Goal: Find specific page/section: Find specific page/section

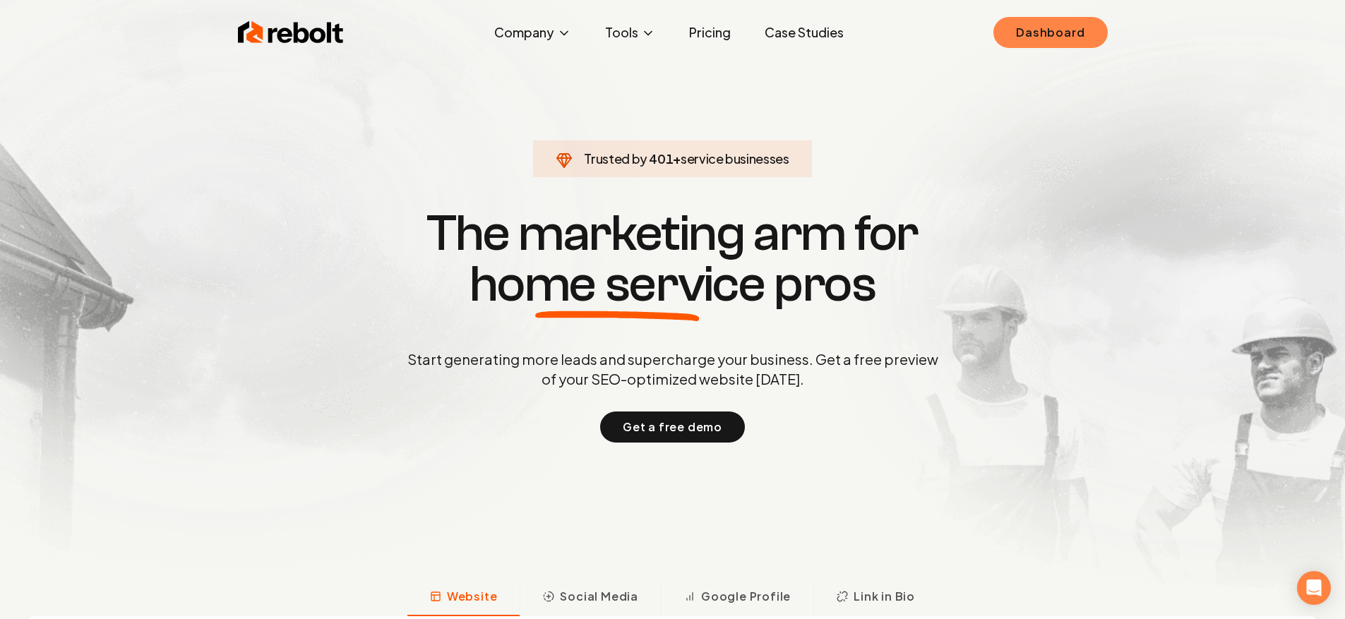
click at [1012, 37] on link "Dashboard" at bounding box center [1050, 32] width 114 height 31
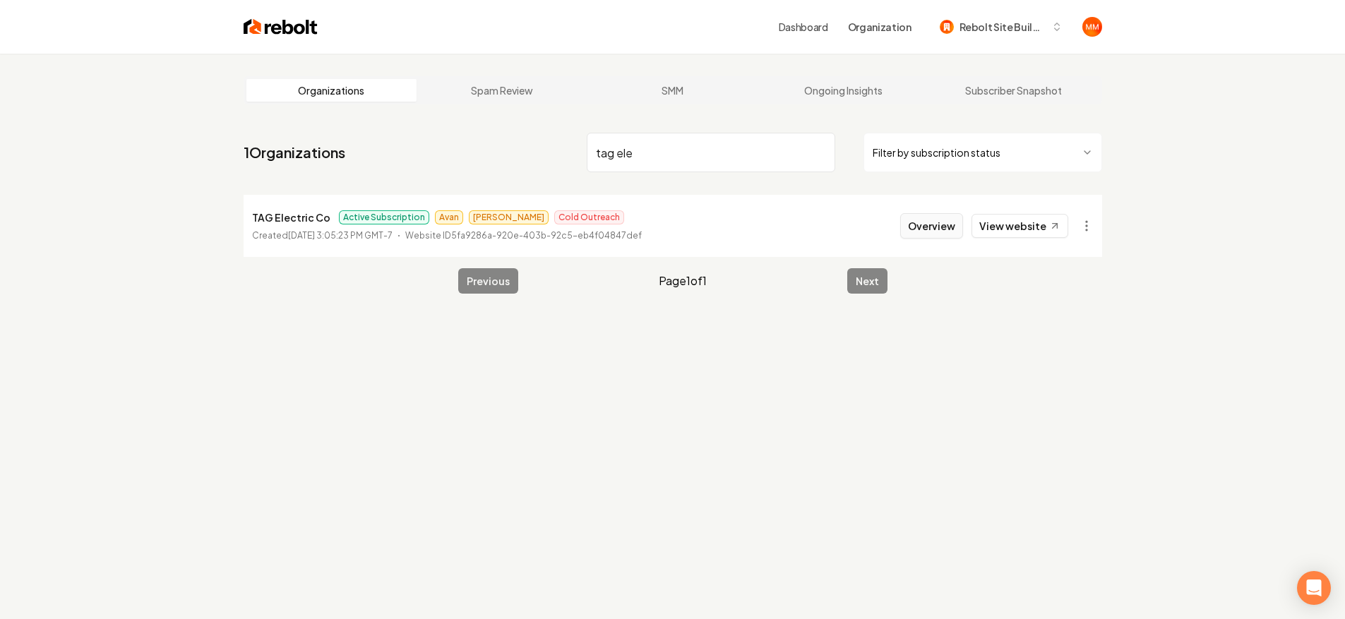
type input "tag ele"
click at [921, 225] on button "Overview" at bounding box center [931, 225] width 63 height 25
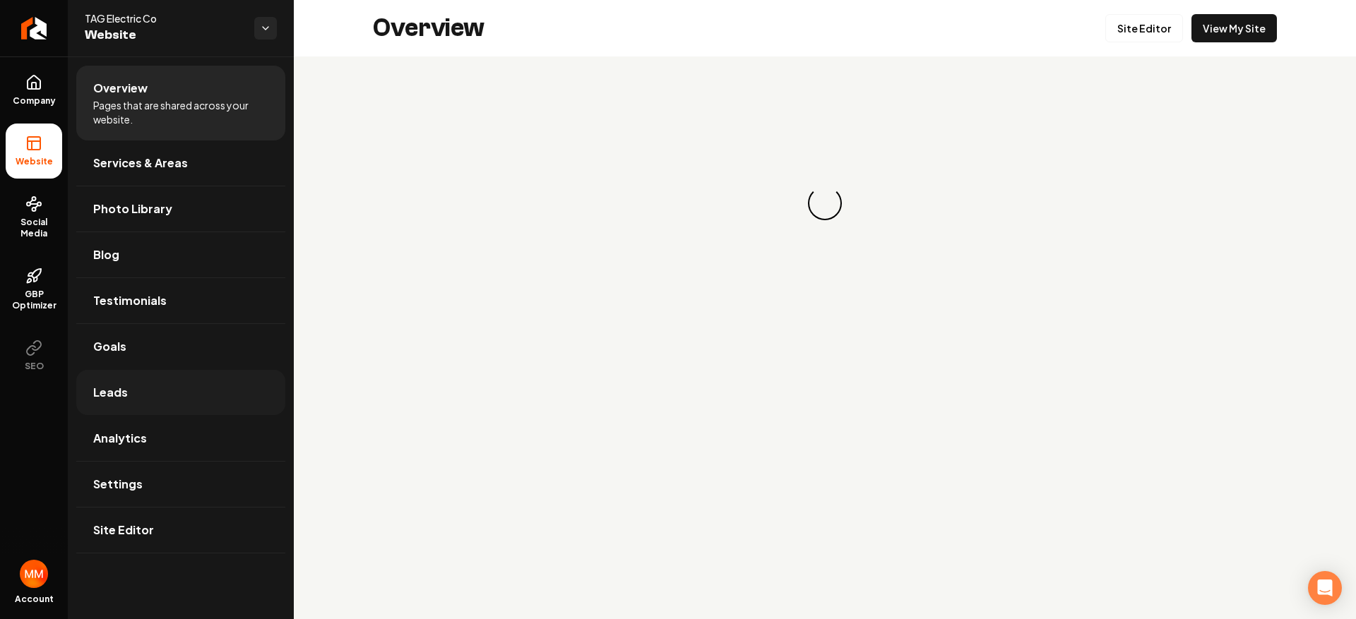
click at [160, 375] on link "Leads" at bounding box center [180, 392] width 209 height 45
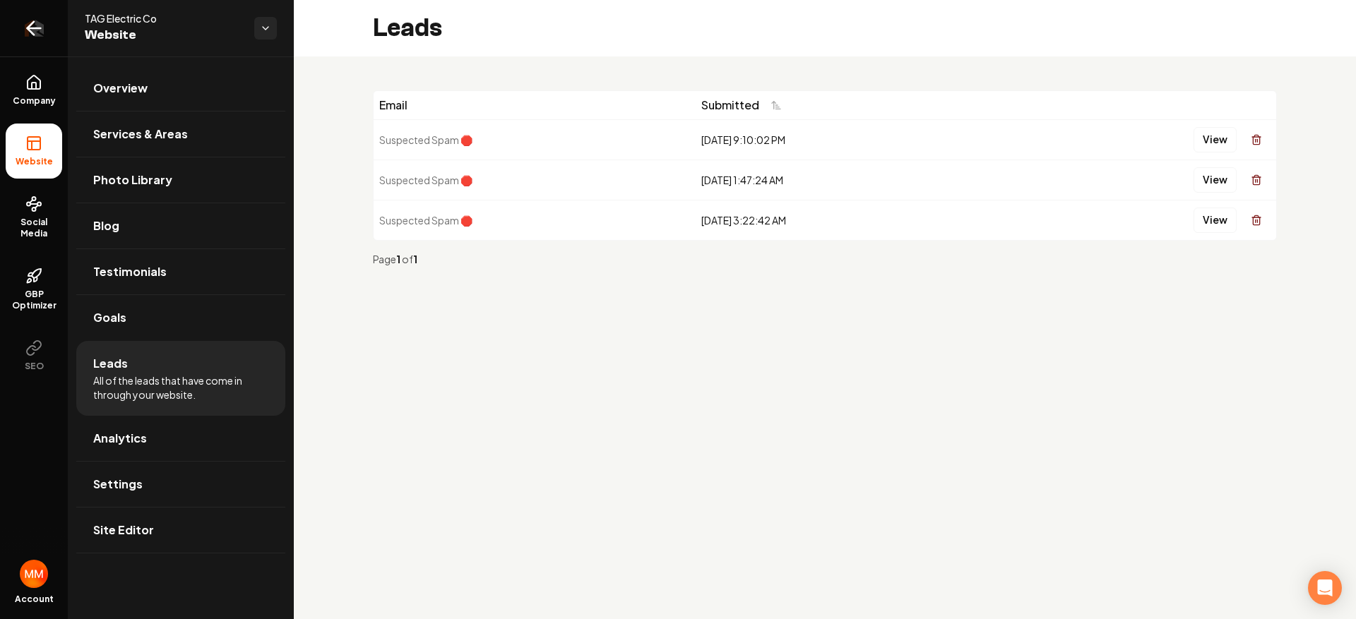
click at [48, 26] on link "Return to dashboard" at bounding box center [34, 28] width 68 height 56
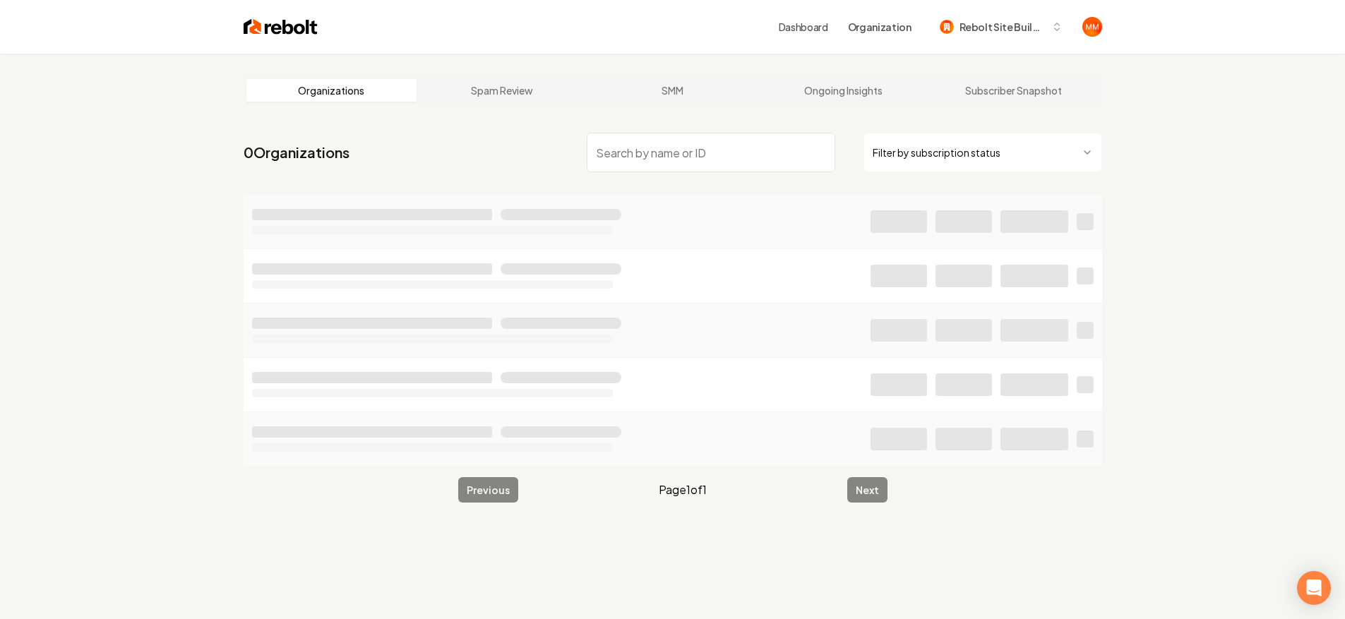
click at [706, 173] on nav "0 Organizations Filter by subscription status" at bounding box center [673, 158] width 859 height 62
click at [705, 160] on input "search" at bounding box center [711, 153] width 249 height 40
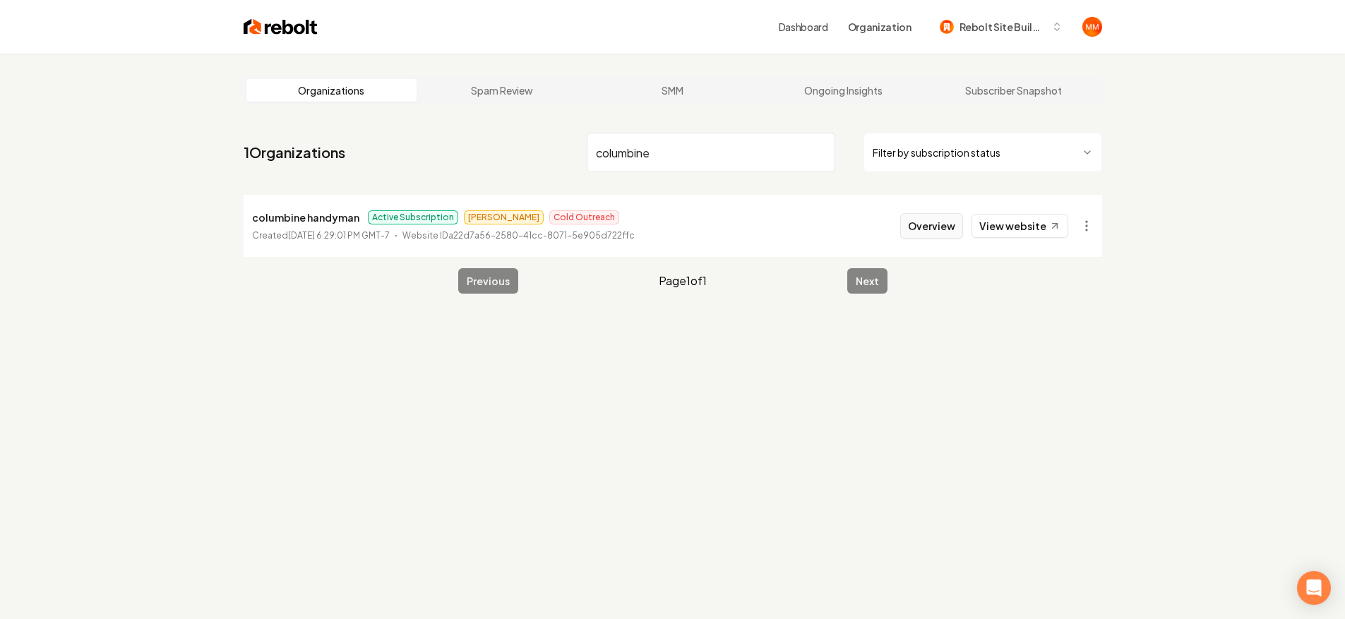
type input "columbine"
click at [919, 222] on button "Overview" at bounding box center [931, 225] width 63 height 25
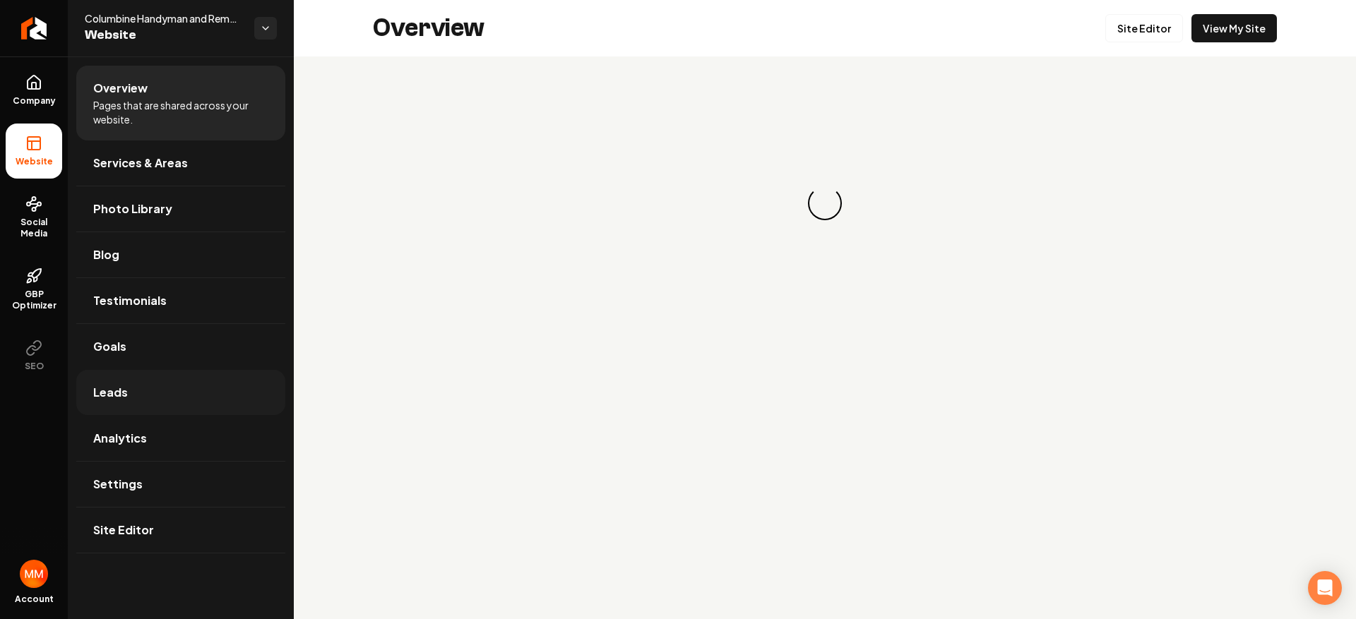
click at [146, 384] on link "Leads" at bounding box center [180, 392] width 209 height 45
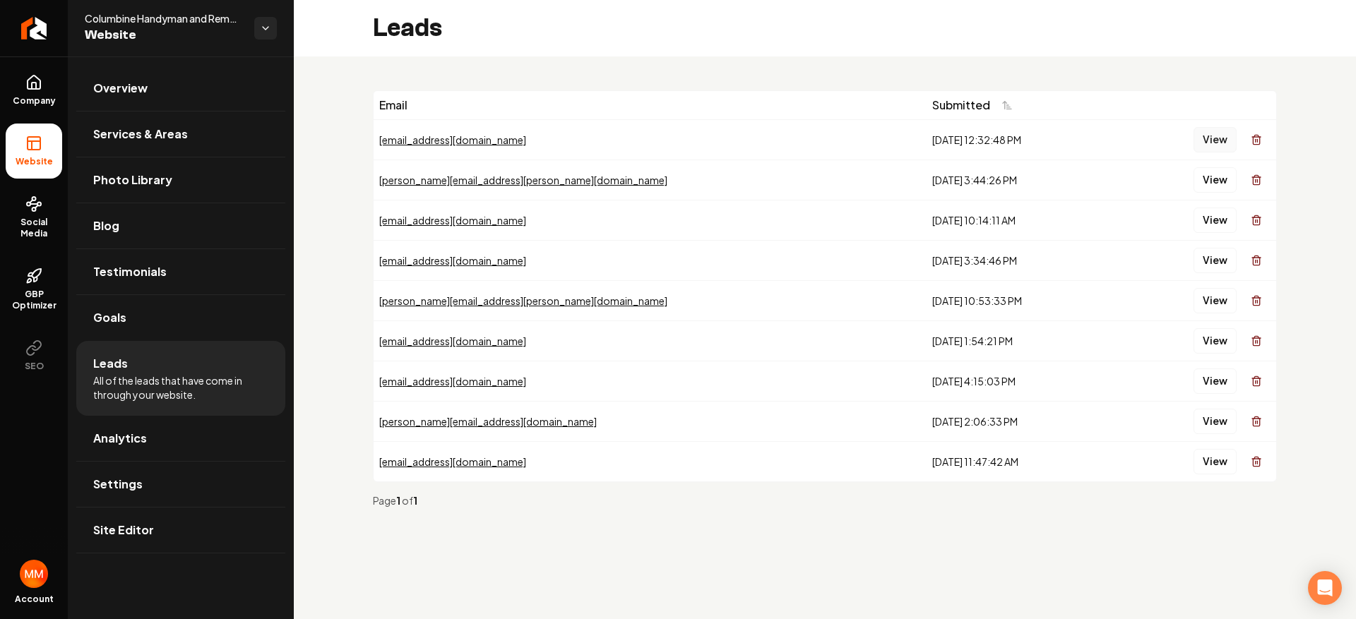
click at [1205, 137] on button "View" at bounding box center [1214, 139] width 43 height 25
click at [1203, 187] on button "View" at bounding box center [1214, 179] width 43 height 25
click at [47, 34] on link "Return to dashboard" at bounding box center [34, 28] width 68 height 56
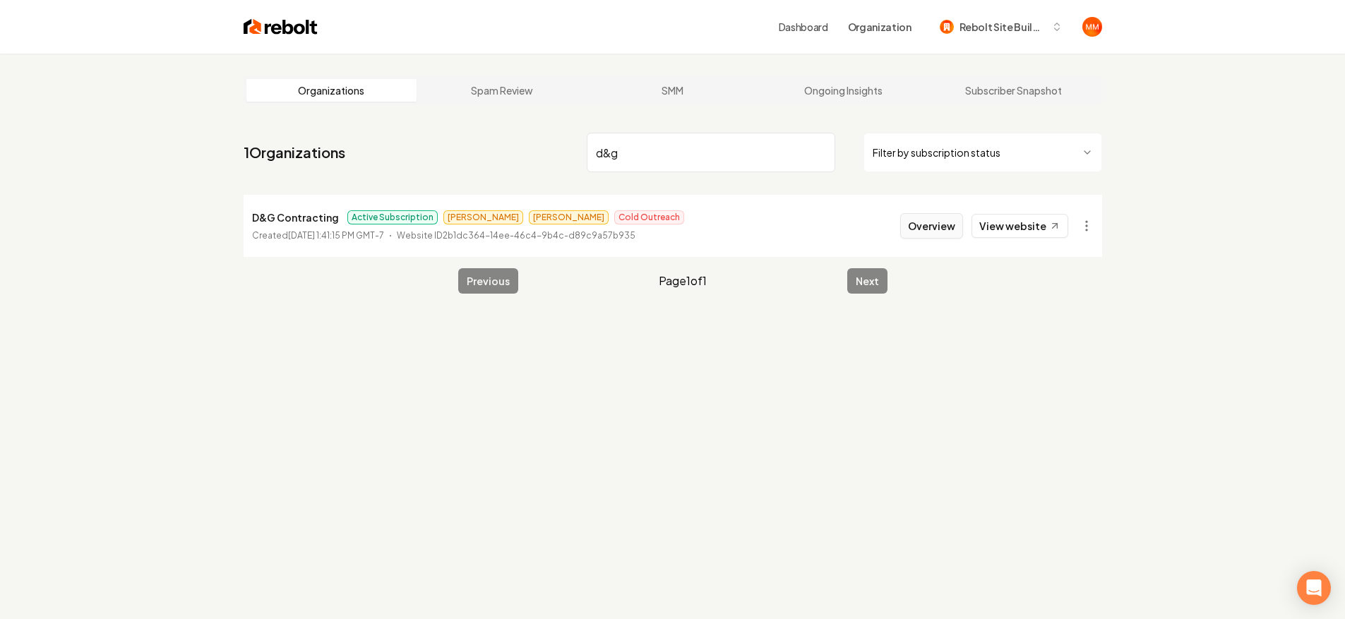
type input "d&g"
click at [933, 237] on button "Overview" at bounding box center [931, 225] width 63 height 25
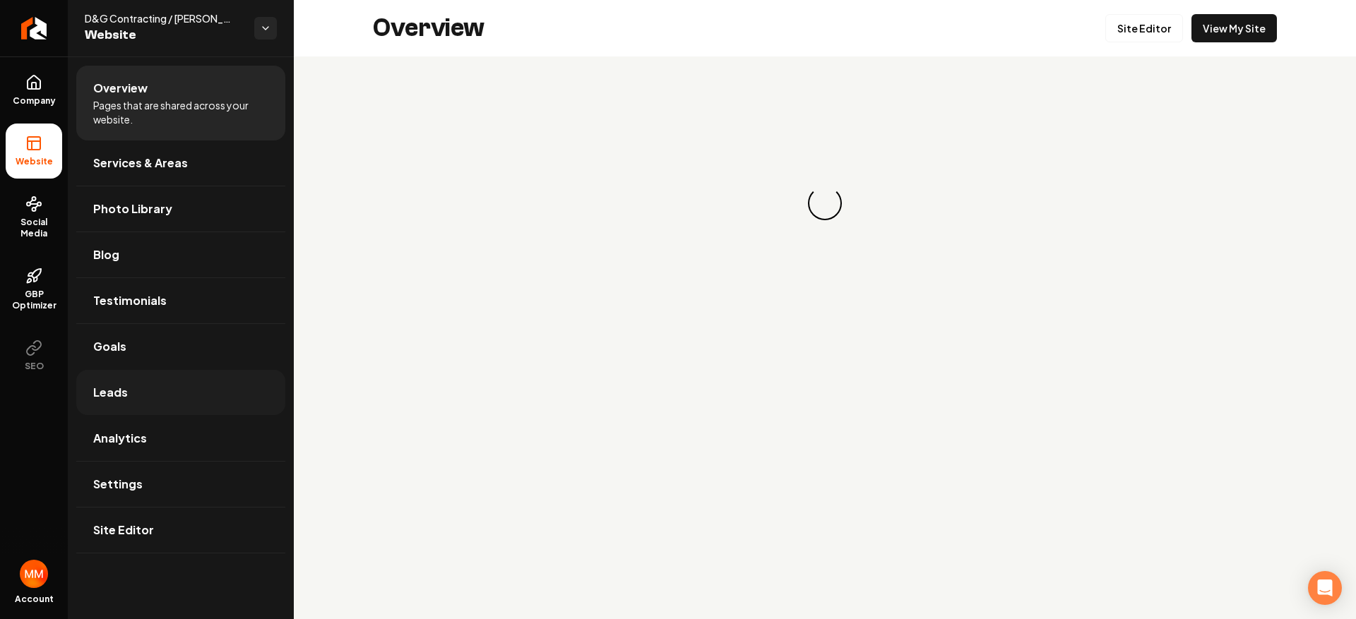
click at [172, 385] on link "Leads" at bounding box center [180, 392] width 209 height 45
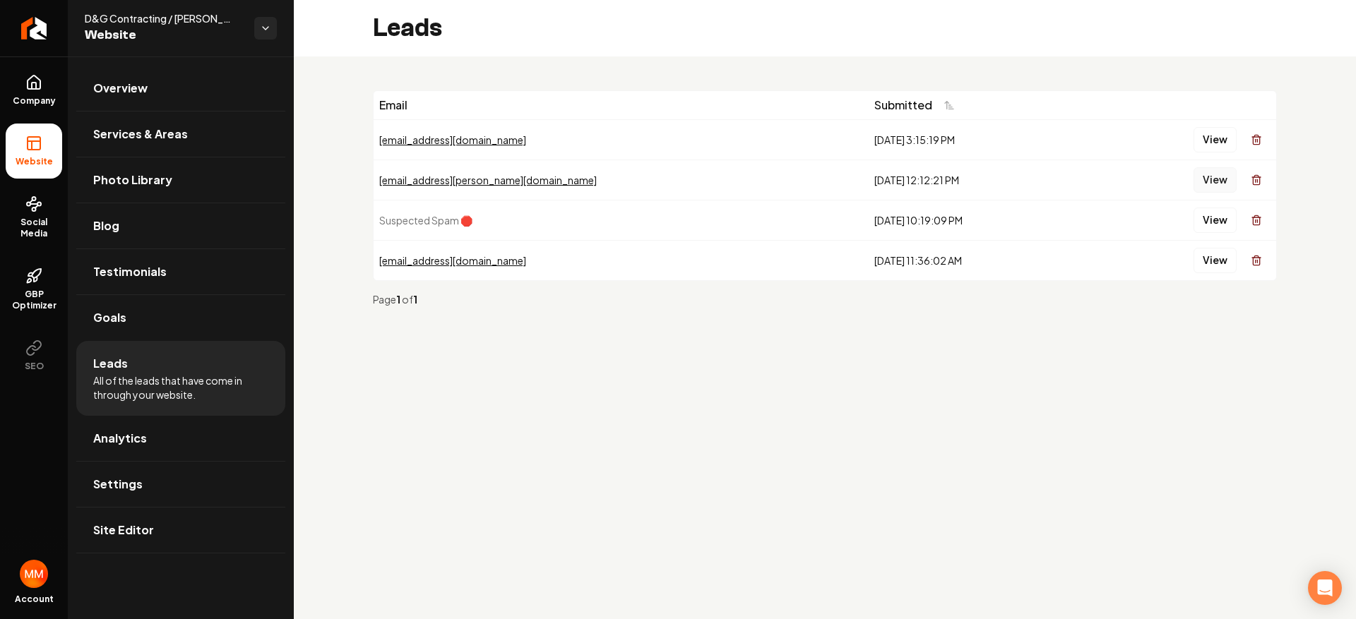
click at [1222, 188] on button "View" at bounding box center [1214, 179] width 43 height 25
click at [1216, 142] on button "View" at bounding box center [1214, 139] width 43 height 25
click at [25, 21] on icon "Return to dashboard" at bounding box center [34, 28] width 23 height 23
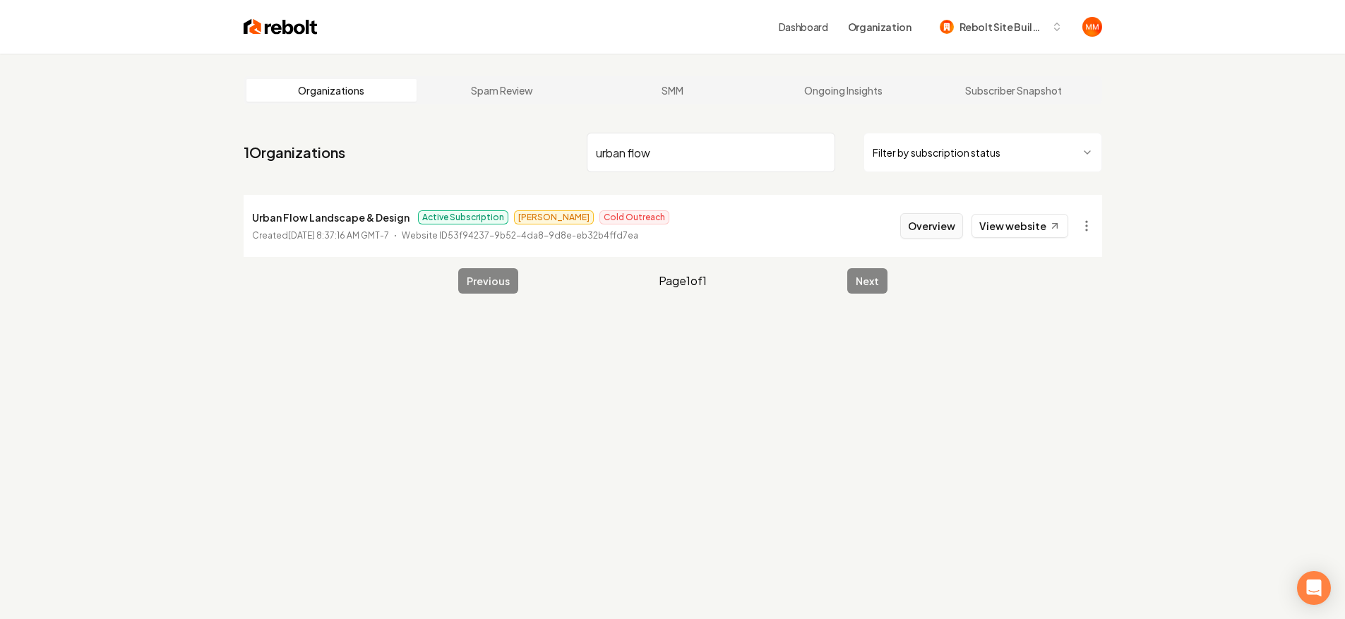
type input "urban flow"
click at [937, 231] on button "Overview" at bounding box center [931, 225] width 63 height 25
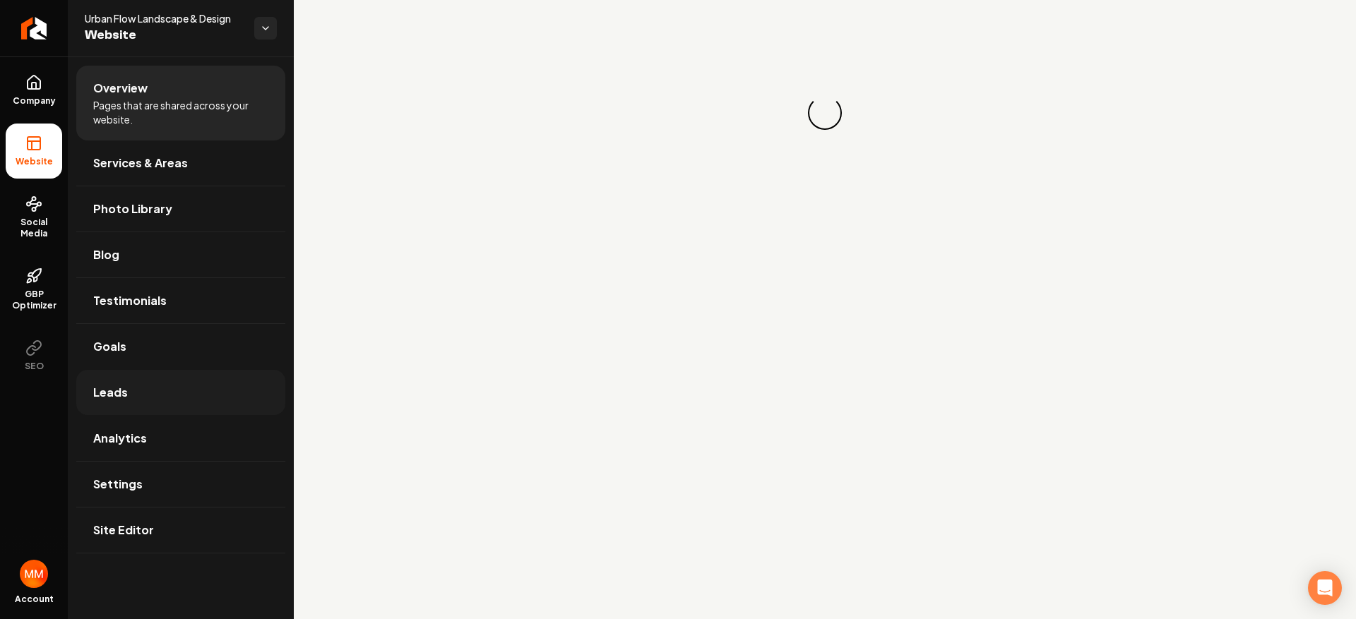
click at [168, 383] on link "Leads" at bounding box center [180, 392] width 209 height 45
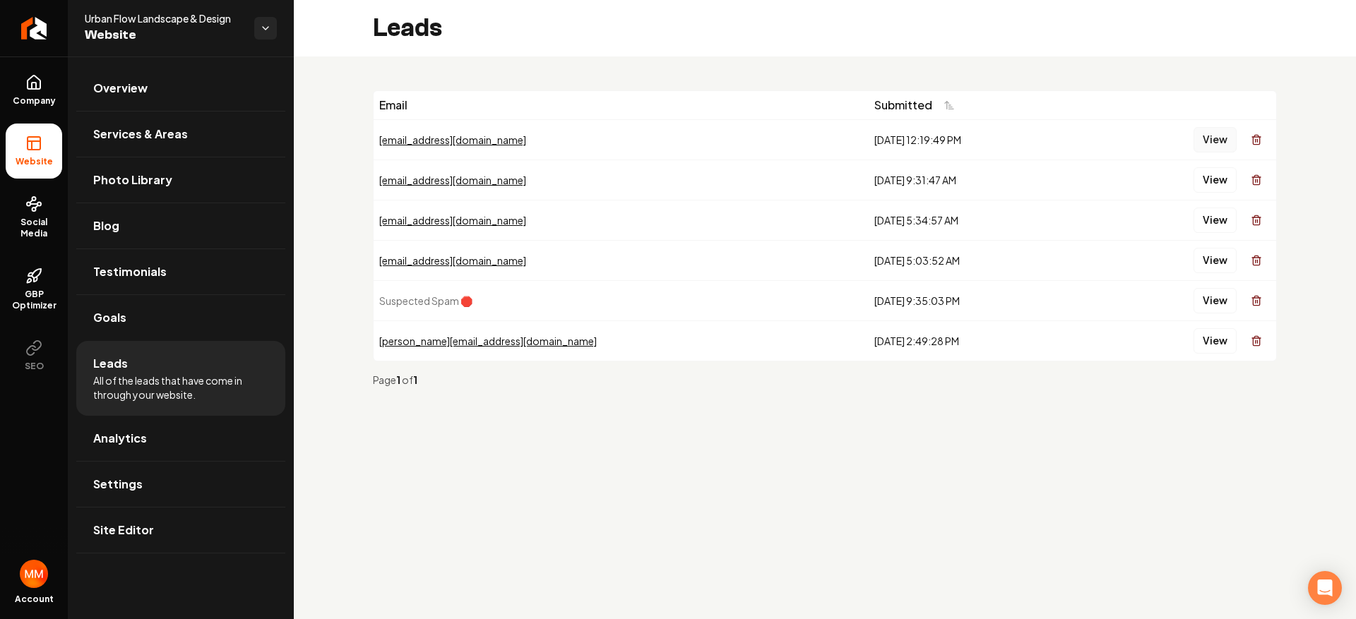
click at [1210, 145] on button "View" at bounding box center [1214, 139] width 43 height 25
click at [1213, 179] on button "View" at bounding box center [1214, 179] width 43 height 25
